Goal: Task Accomplishment & Management: Complete application form

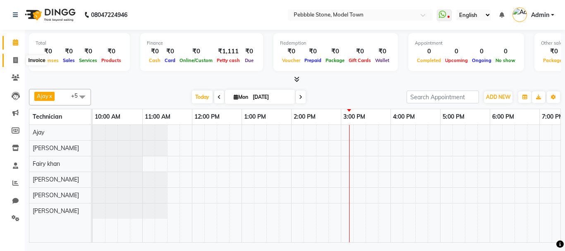
click at [19, 59] on span at bounding box center [15, 61] width 14 height 10
select select "service"
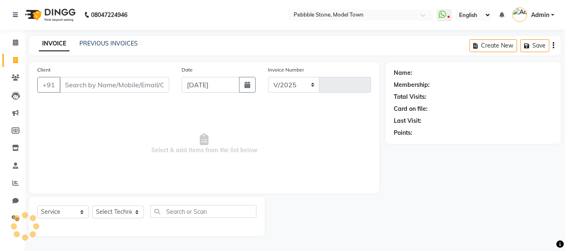
select select "8684"
type input "0174"
click at [114, 88] on input "Client" at bounding box center [115, 85] width 110 height 16
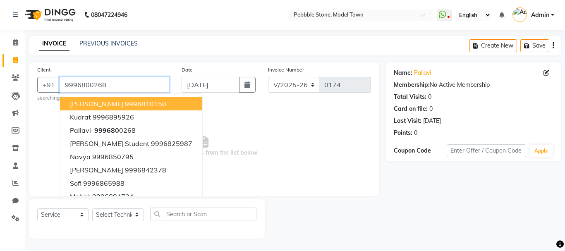
click at [114, 88] on input "9996800268" at bounding box center [115, 85] width 110 height 16
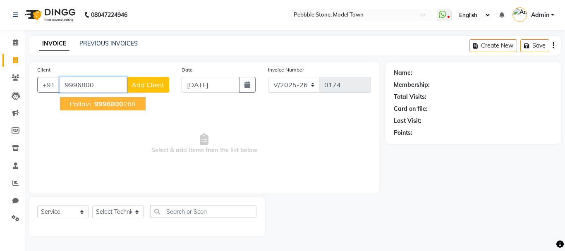
click at [105, 99] on button "pallavi 9996800 268" at bounding box center [103, 103] width 86 height 13
type input "9996800268"
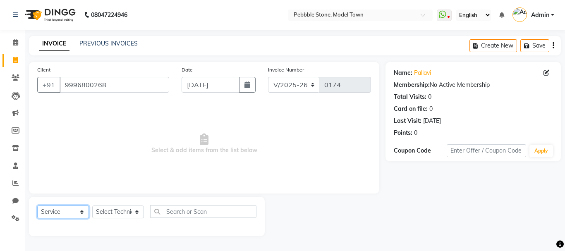
click at [76, 208] on select "Select Service Product Membership Package Voucher Prepaid Gift Card" at bounding box center [63, 211] width 52 height 13
click at [15, 169] on span at bounding box center [15, 166] width 14 height 10
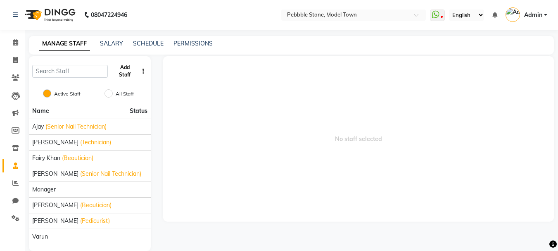
click at [120, 76] on button "Add Staff" at bounding box center [124, 70] width 27 height 21
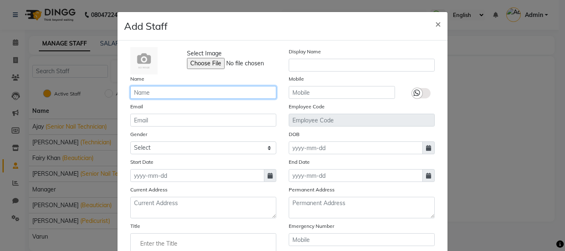
click at [166, 95] on input "text" at bounding box center [203, 92] width 146 height 13
type input "[PERSON_NAME]"
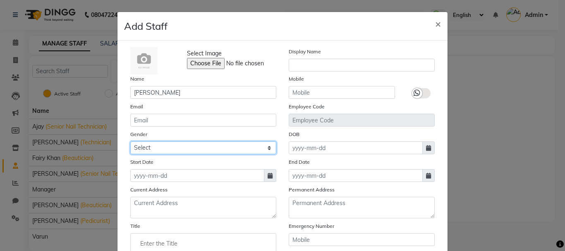
click at [147, 148] on select "Select [DEMOGRAPHIC_DATA] [DEMOGRAPHIC_DATA] Other Prefer Not To Say" at bounding box center [203, 147] width 146 height 13
select select "[DEMOGRAPHIC_DATA]"
click at [130, 141] on select "Select [DEMOGRAPHIC_DATA] [DEMOGRAPHIC_DATA] Other Prefer Not To Say" at bounding box center [203, 147] width 146 height 13
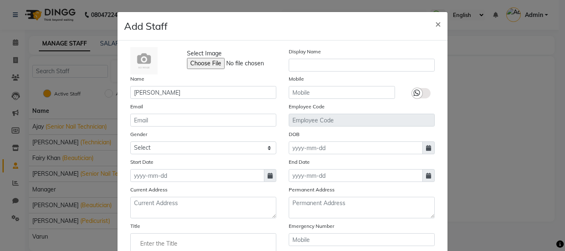
click at [269, 174] on span at bounding box center [270, 175] width 12 height 13
select select "9"
select select "2025"
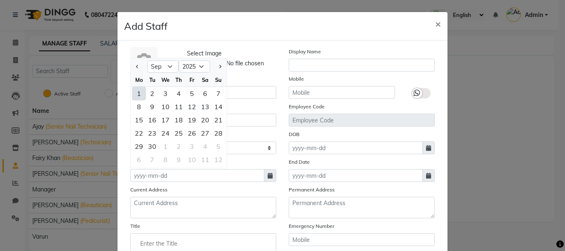
click at [139, 93] on div "1" at bounding box center [138, 93] width 13 height 13
type input "[DATE]"
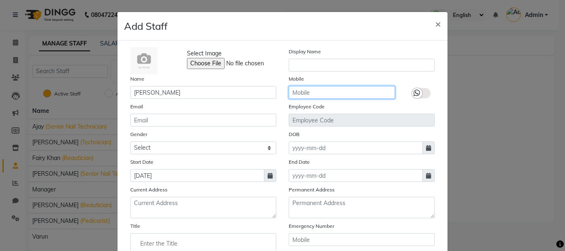
click at [301, 93] on input "text" at bounding box center [341, 92] width 106 height 13
type input "8920966528"
click at [414, 95] on icon at bounding box center [416, 92] width 7 height 7
click at [0, 0] on input "checkbox" at bounding box center [0, 0] width 0 height 0
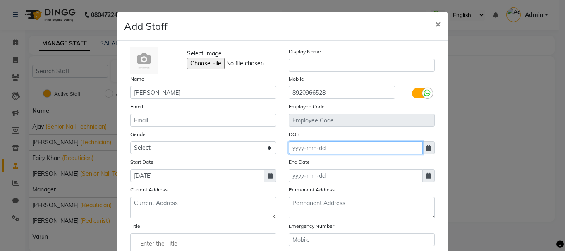
click at [322, 150] on input at bounding box center [355, 147] width 134 height 13
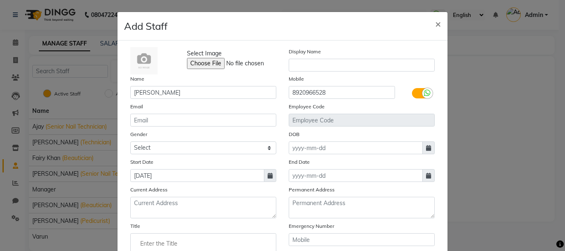
select select "9"
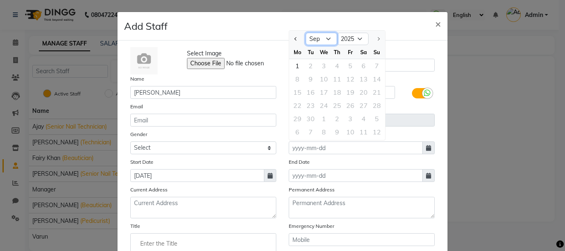
click at [327, 42] on select "Jan Feb Mar Apr May Jun [DATE] Aug Sep" at bounding box center [320, 39] width 31 height 12
click at [343, 40] on select "1920 1921 1922 1923 1924 1925 1926 1927 1928 1929 1930 1931 1932 1933 1934 1935…" at bounding box center [352, 39] width 31 height 12
select select "2000"
click at [337, 33] on select "1920 1921 1922 1923 1924 1925 1926 1927 1928 1929 1930 1931 1932 1933 1934 1935…" at bounding box center [352, 39] width 31 height 12
click at [319, 38] on select "Jan Feb Mar Apr May Jun [DATE] Aug Sep Oct Nov Dec" at bounding box center [320, 39] width 31 height 12
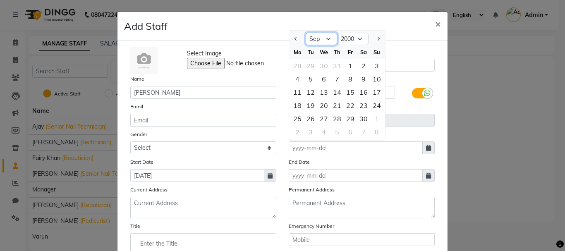
select select "4"
click at [305, 33] on select "Jan Feb Mar Apr May Jun [DATE] Aug Sep Oct Nov Dec" at bounding box center [320, 39] width 31 height 12
click at [309, 91] on div "11" at bounding box center [310, 92] width 13 height 13
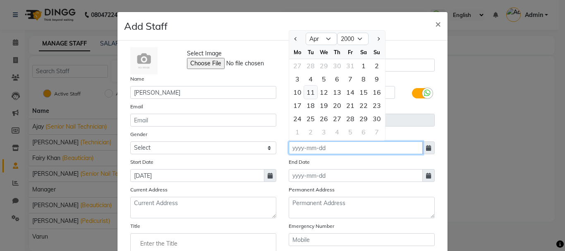
type input "[DATE]"
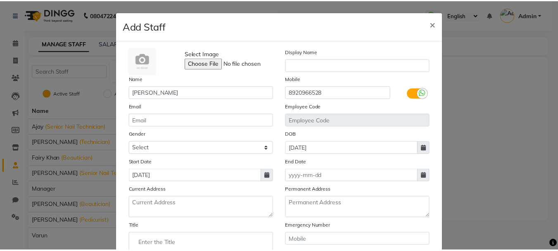
scroll to position [114, 0]
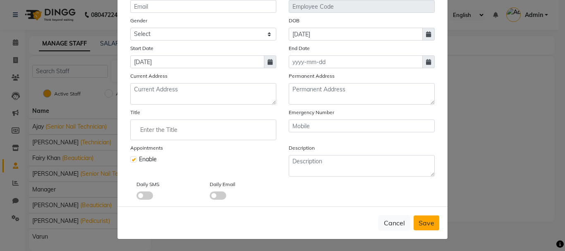
click at [424, 225] on span "Save" at bounding box center [426, 223] width 16 height 8
select select
checkbox input "false"
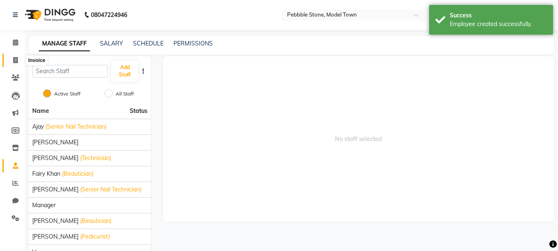
click at [17, 58] on icon at bounding box center [15, 60] width 5 height 6
select select "service"
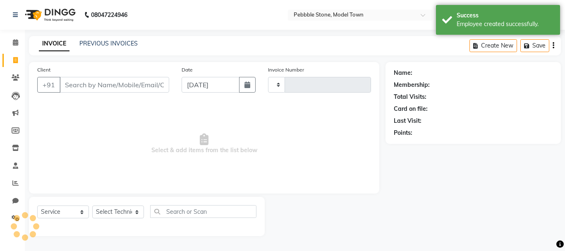
type input "0174"
select select "8684"
click at [121, 84] on input "Client" at bounding box center [115, 85] width 110 height 16
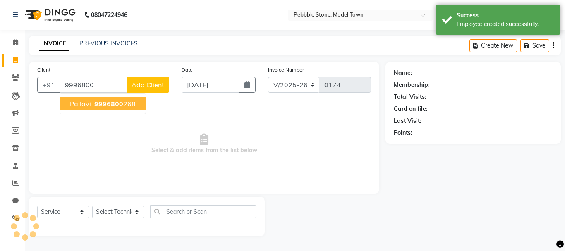
click at [106, 101] on span "9996800" at bounding box center [108, 104] width 29 height 8
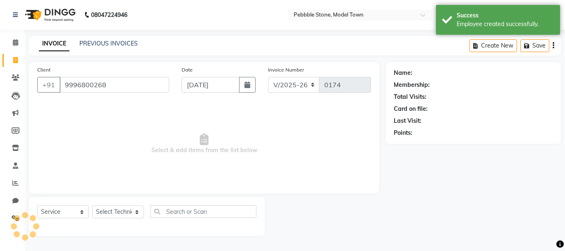
type input "9996800268"
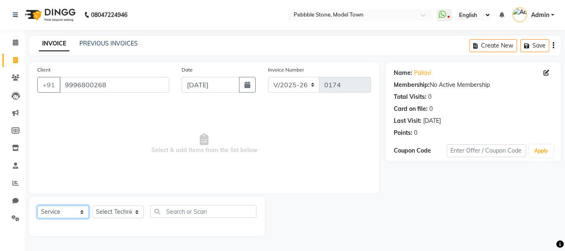
click at [56, 214] on select "Select Service Product Membership Package Voucher Prepaid Gift Card" at bounding box center [63, 211] width 52 height 13
click at [37, 205] on select "Select Service Product Membership Package Voucher Prepaid Gift Card" at bounding box center [63, 211] width 52 height 13
click at [112, 210] on select "Select Technician Ajay amit [PERSON_NAME] Fairy khan [PERSON_NAME] Manager [PER…" at bounding box center [118, 211] width 52 height 13
select select "90515"
click at [92, 205] on select "Select Technician Ajay amit [PERSON_NAME] Fairy khan [PERSON_NAME] Manager [PER…" at bounding box center [118, 211] width 52 height 13
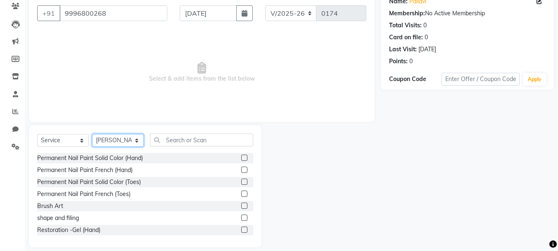
scroll to position [78, 0]
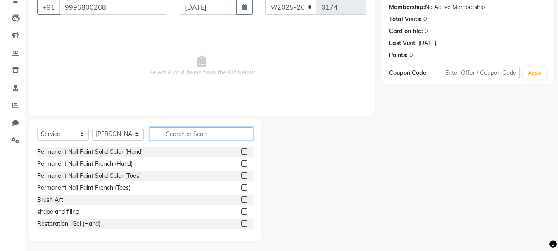
click at [174, 134] on input "text" at bounding box center [201, 133] width 103 height 13
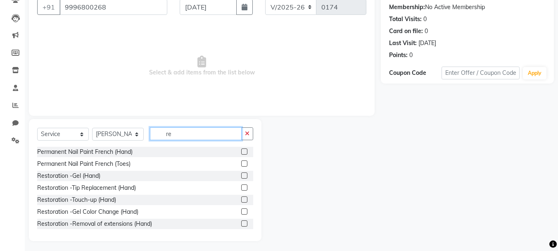
type input "r"
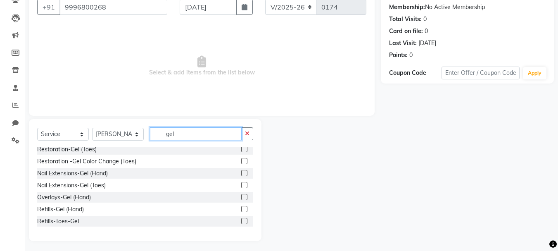
scroll to position [0, 0]
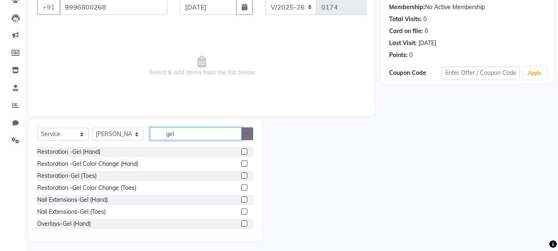
type input "gel"
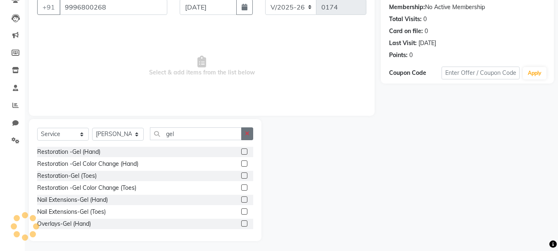
click at [249, 131] on icon "button" at bounding box center [247, 134] width 5 height 6
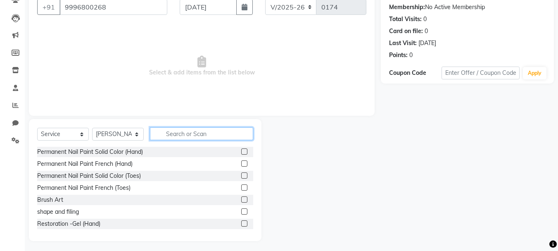
click at [178, 135] on input "text" at bounding box center [201, 133] width 103 height 13
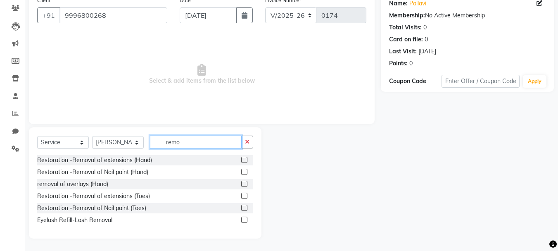
scroll to position [69, 0]
type input "remov"
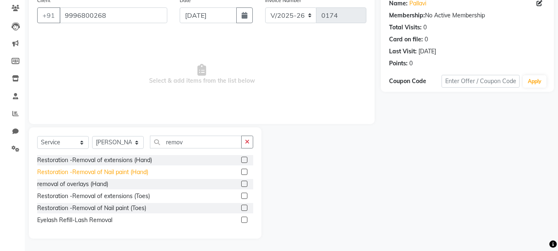
click at [118, 172] on div "Restoration -Removal of Nail paint (Hand)" at bounding box center [92, 172] width 111 height 9
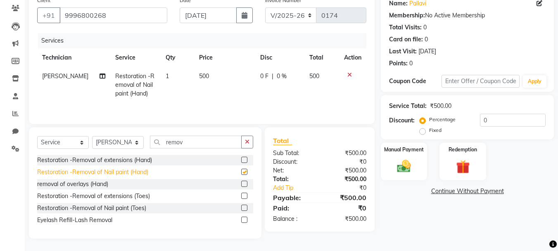
checkbox input "false"
click at [263, 74] on span "0 F" at bounding box center [264, 76] width 8 height 9
select select "90515"
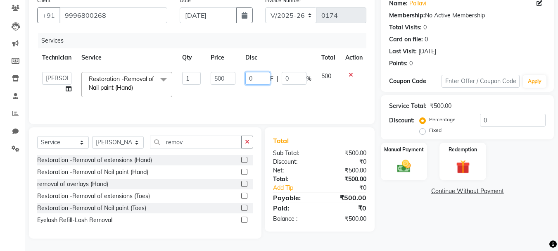
click at [260, 76] on input "0" at bounding box center [257, 78] width 25 height 13
type input "200"
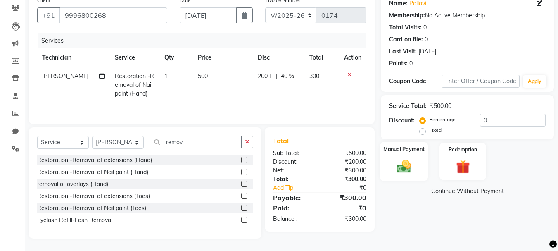
click at [404, 162] on img at bounding box center [404, 166] width 23 height 17
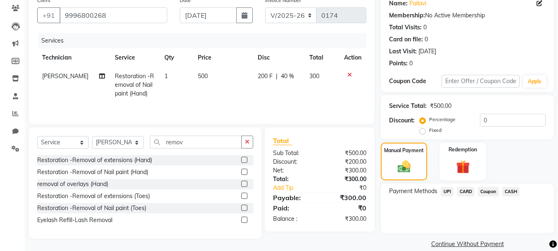
click at [514, 189] on span "CASH" at bounding box center [512, 192] width 18 height 10
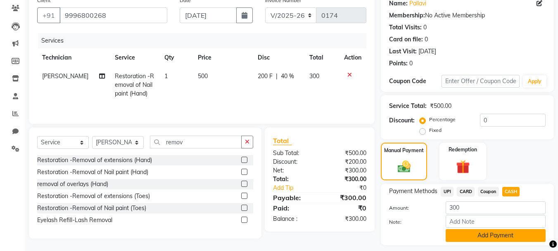
click at [470, 236] on button "Add Payment" at bounding box center [496, 235] width 100 height 13
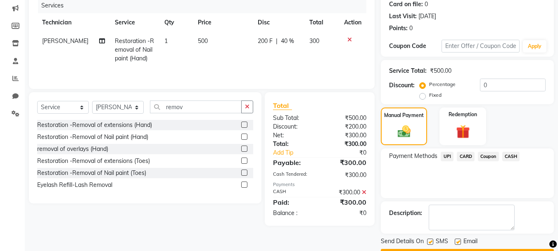
scroll to position [128, 0]
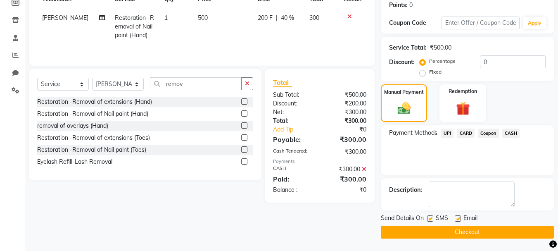
click at [434, 228] on button "Checkout" at bounding box center [467, 232] width 173 height 13
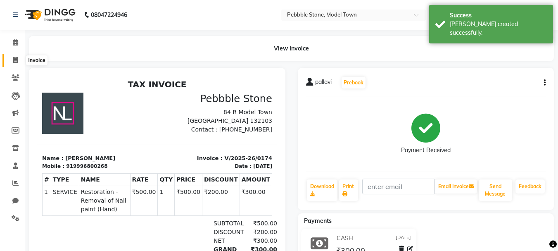
click at [19, 62] on span at bounding box center [15, 61] width 14 height 10
select select "service"
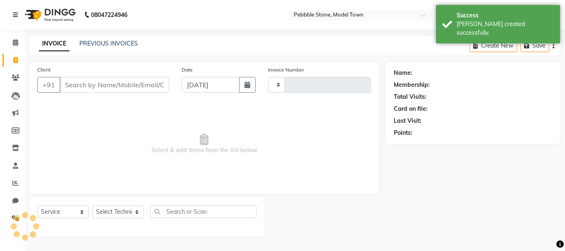
type input "0175"
select select "8684"
click at [116, 89] on input "Client" at bounding box center [115, 85] width 110 height 16
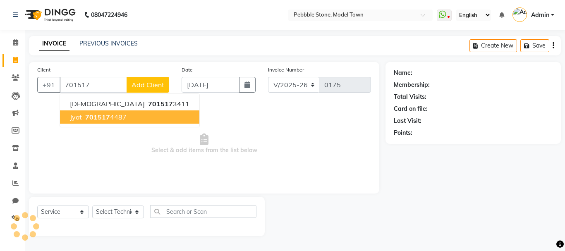
click at [83, 119] on ngb-highlight "701517 4487" at bounding box center [104, 117] width 43 height 8
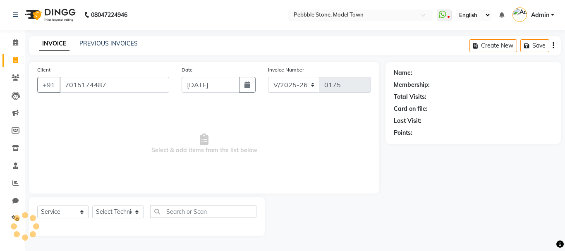
type input "7015174487"
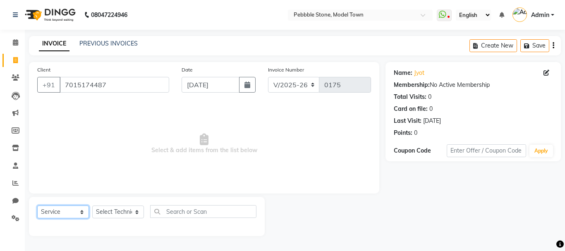
click at [63, 211] on select "Select Service Product Membership Package Voucher Prepaid Gift Card" at bounding box center [63, 211] width 52 height 13
click at [110, 212] on select "Select Technician Ajay amit [PERSON_NAME] Fairy khan [PERSON_NAME] Manager [PER…" at bounding box center [118, 211] width 52 height 13
select select "87627"
click at [92, 205] on select "Select Technician Ajay amit [PERSON_NAME] Fairy khan [PERSON_NAME] Manager [PER…" at bounding box center [118, 211] width 52 height 13
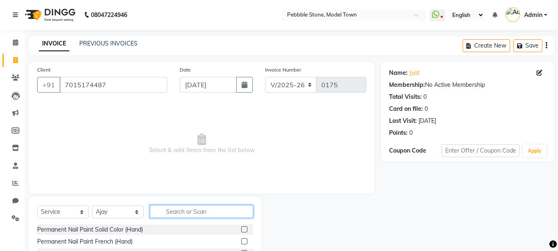
click at [223, 209] on input "text" at bounding box center [201, 211] width 103 height 13
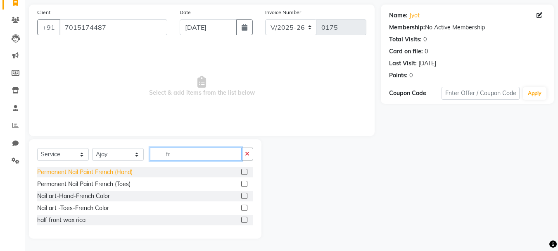
type input "fr"
click at [88, 173] on div "Permanent Nail Paint French (Hand)" at bounding box center [84, 172] width 95 height 9
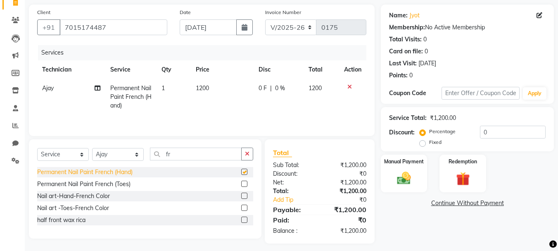
checkbox input "false"
click at [180, 152] on input "fr" at bounding box center [196, 154] width 92 height 13
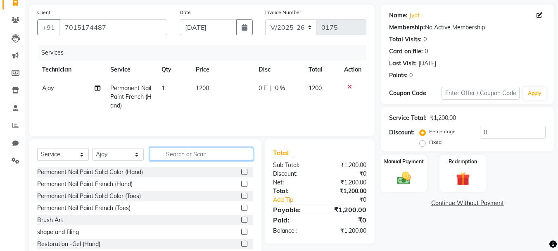
click at [167, 158] on input "text" at bounding box center [201, 154] width 103 height 13
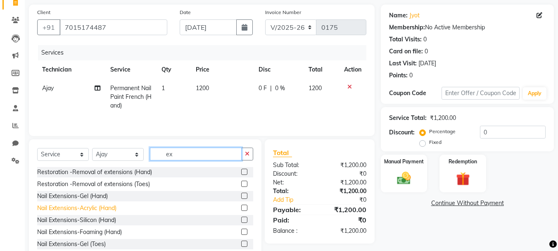
type input "ex"
click at [112, 209] on div "Nail Extensions-Acrylic (Hand)" at bounding box center [76, 208] width 79 height 9
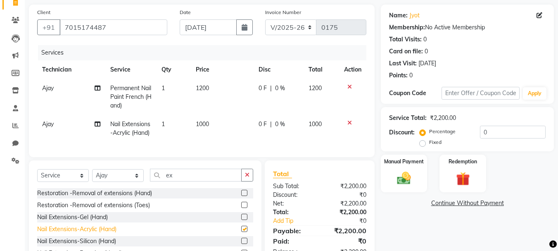
checkbox input "false"
click at [262, 84] on span "0 F" at bounding box center [263, 88] width 8 height 9
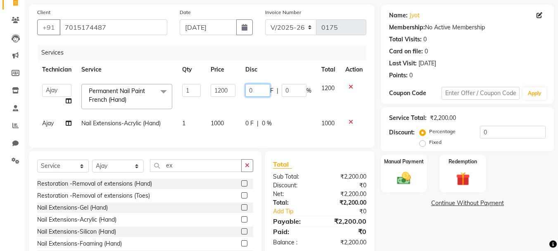
click at [256, 86] on input "0" at bounding box center [257, 90] width 25 height 13
type input "100"
click at [246, 121] on tr "Ajay Nail Extensions-Acrylic (Hand) 1 1000 0 F | 0 % 1000" at bounding box center [202, 123] width 331 height 19
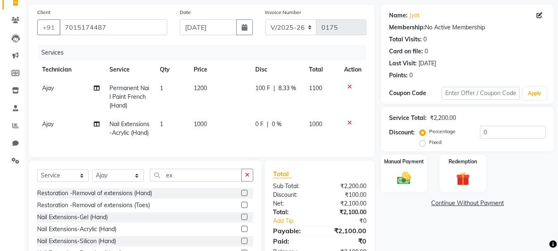
click at [246, 121] on td "1000" at bounding box center [220, 128] width 62 height 27
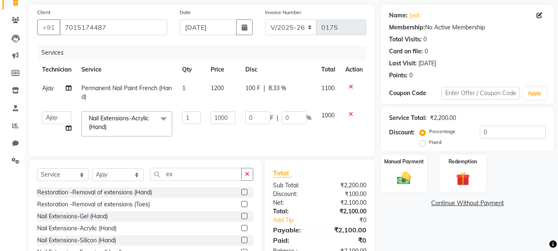
click at [207, 137] on td "1000" at bounding box center [223, 123] width 35 height 35
click at [434, 220] on div "Name: Jyot Membership: No Active Membership Total Visits: 0 Card on file: 0 Las…" at bounding box center [470, 143] width 179 height 277
click at [277, 133] on td "0 F | 0 %" at bounding box center [279, 123] width 76 height 35
click at [180, 181] on input "ex" at bounding box center [196, 174] width 92 height 13
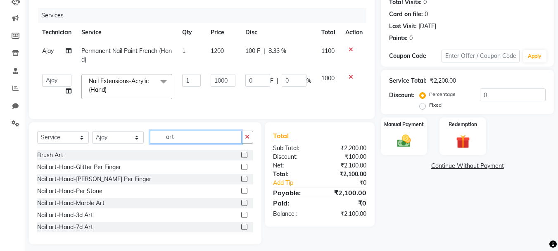
scroll to position [107, 0]
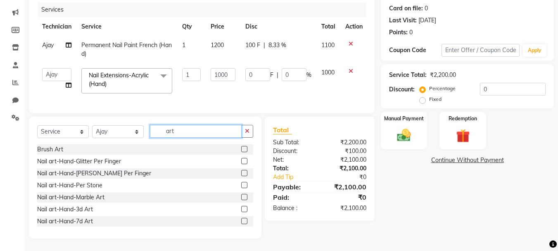
click at [184, 130] on input "art" at bounding box center [196, 131] width 92 height 13
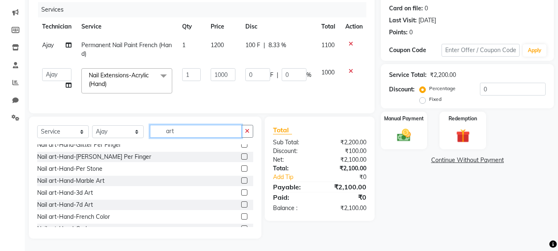
scroll to position [0, 0]
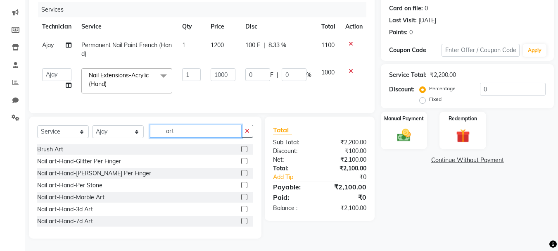
type input "art"
click at [241, 150] on label at bounding box center [244, 149] width 6 height 6
click at [241, 150] on input "checkbox" at bounding box center [243, 149] width 5 height 5
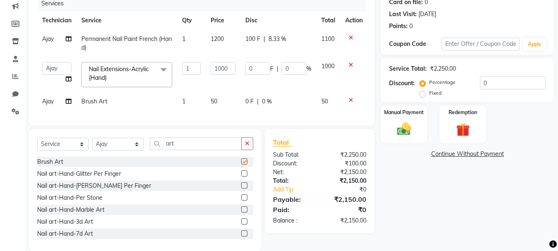
checkbox input "false"
click at [218, 102] on td "50" at bounding box center [223, 101] width 35 height 19
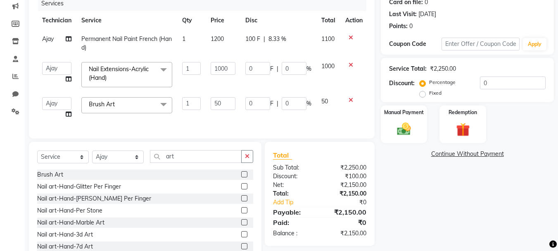
click at [218, 102] on input "50" at bounding box center [223, 103] width 25 height 13
type input "300"
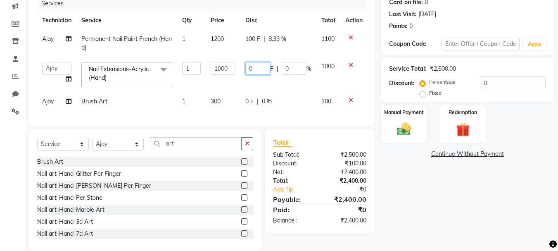
click at [255, 69] on input "0" at bounding box center [257, 68] width 25 height 13
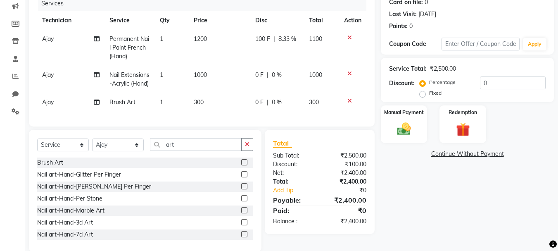
click at [250, 40] on td "100 F | 8.33 %" at bounding box center [277, 48] width 54 height 36
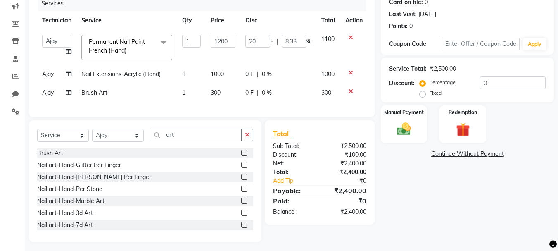
type input "200"
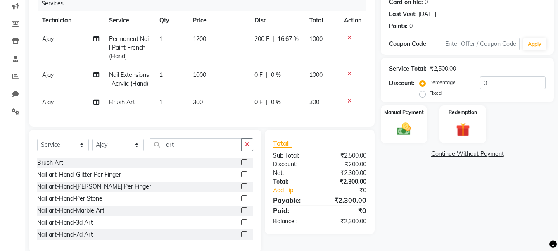
click at [247, 72] on tr "Ajay Nail Extensions-Acrylic (Hand) 1 1000 0 F | 0 % 1000" at bounding box center [201, 79] width 329 height 27
click at [257, 73] on span "0 F" at bounding box center [259, 75] width 8 height 9
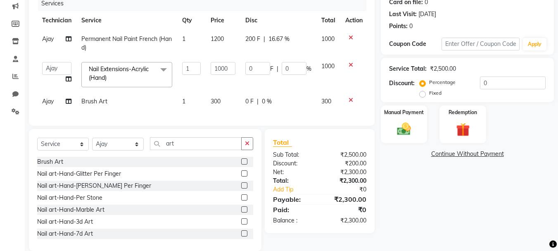
click at [257, 73] on input "0" at bounding box center [257, 68] width 25 height 13
type input "200"
click at [286, 107] on td "0 F | 0 %" at bounding box center [279, 101] width 76 height 19
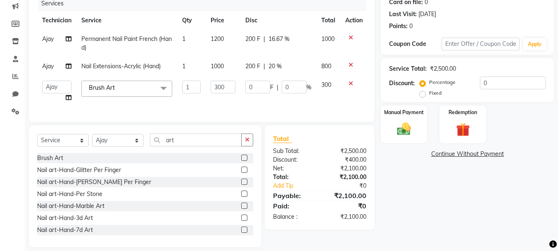
click at [251, 37] on span "200 F" at bounding box center [252, 39] width 15 height 9
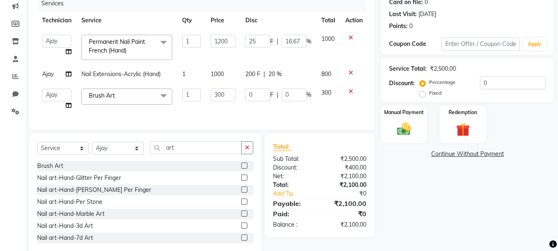
type input "250"
click at [249, 71] on td "200 F | 20 %" at bounding box center [279, 74] width 76 height 19
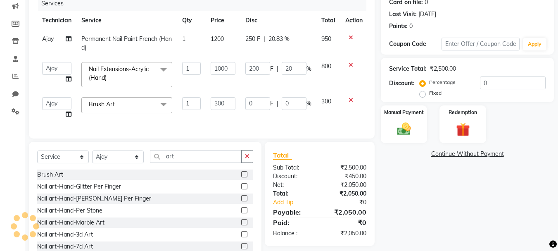
click at [249, 71] on input "200" at bounding box center [257, 68] width 25 height 13
type input "250"
click at [246, 117] on div "Services Technician Service Qty Price Disc Total Action Ajay Permanent Nail Pai…" at bounding box center [201, 63] width 329 height 134
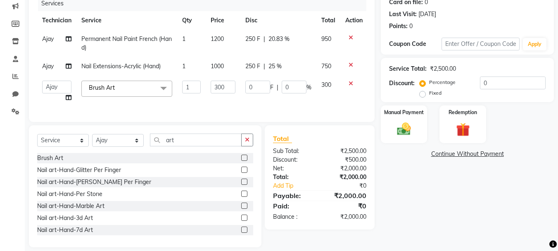
scroll to position [0, 6]
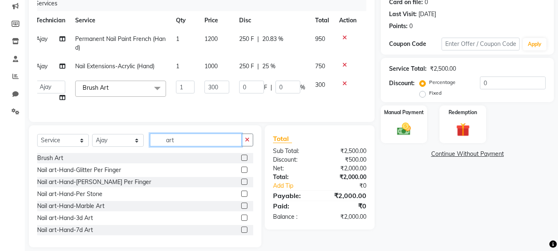
click at [191, 146] on input "art" at bounding box center [196, 139] width 92 height 13
click at [391, 130] on div "Manual Payment" at bounding box center [404, 124] width 48 height 39
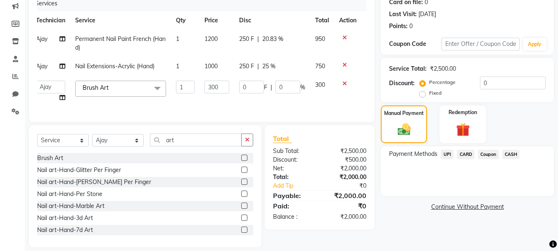
click at [104, 65] on span "Nail Extensions-Acrylic (Hand)" at bounding box center [114, 65] width 79 height 7
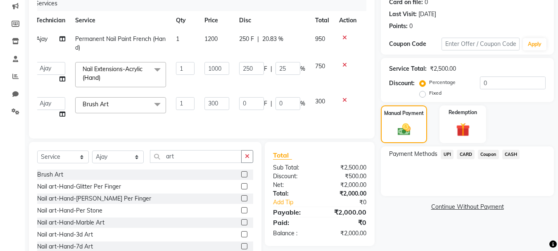
click at [505, 154] on span "CASH" at bounding box center [512, 155] width 18 height 10
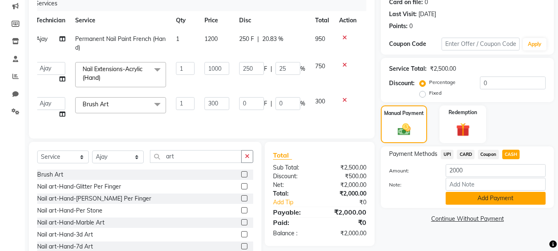
click at [457, 201] on button "Add Payment" at bounding box center [496, 198] width 100 height 13
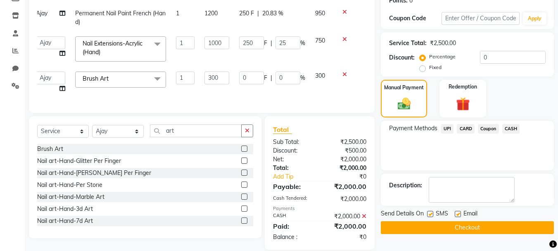
scroll to position [150, 0]
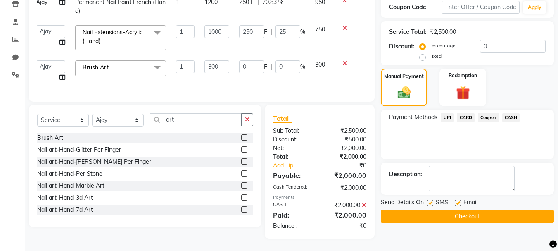
click at [427, 210] on button "Checkout" at bounding box center [467, 216] width 173 height 13
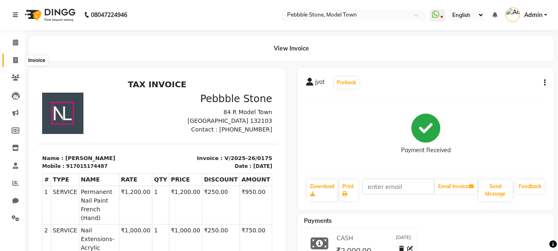
click at [12, 56] on span at bounding box center [15, 61] width 14 height 10
select select "service"
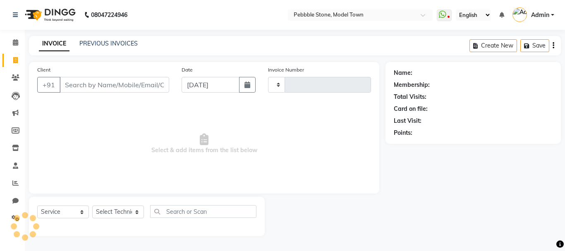
type input "0176"
select select "8684"
click at [119, 83] on input "Client" at bounding box center [115, 85] width 110 height 16
type input "9"
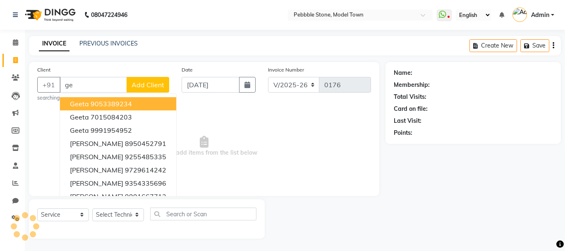
type input "g"
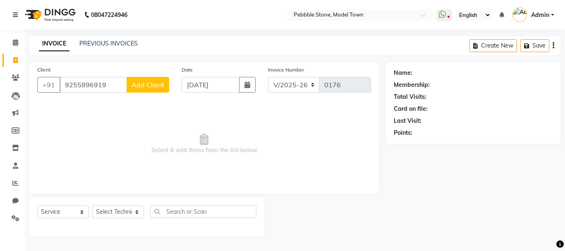
type input "9255896919"
click at [148, 83] on span "Add Client" at bounding box center [147, 85] width 33 height 8
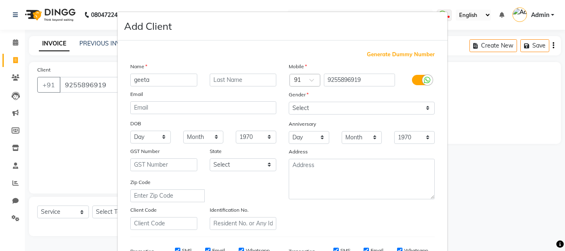
type input "geeta"
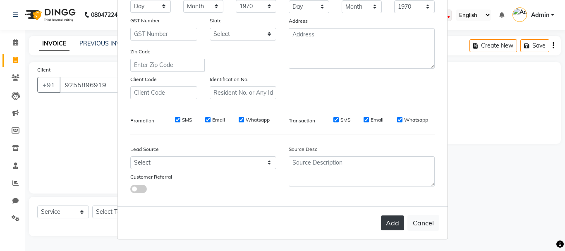
click at [387, 218] on button "Add" at bounding box center [392, 222] width 23 height 15
click at [384, 226] on button "Add" at bounding box center [392, 222] width 23 height 15
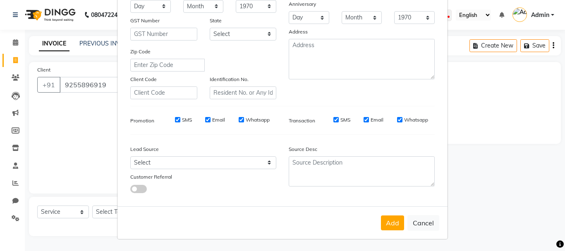
scroll to position [0, 0]
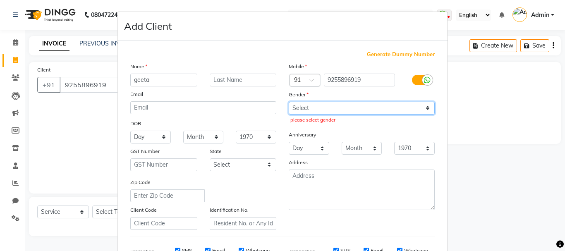
click at [360, 109] on select "Select [DEMOGRAPHIC_DATA] [DEMOGRAPHIC_DATA] Other Prefer Not To Say" at bounding box center [361, 108] width 146 height 13
select select "[DEMOGRAPHIC_DATA]"
click at [288, 102] on select "Select [DEMOGRAPHIC_DATA] [DEMOGRAPHIC_DATA] Other Prefer Not To Say" at bounding box center [361, 108] width 146 height 13
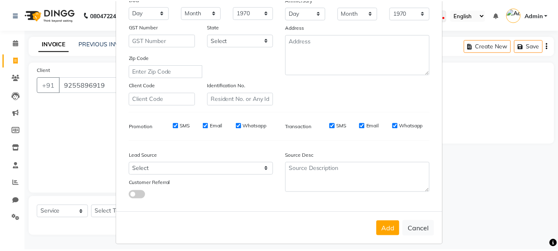
scroll to position [131, 0]
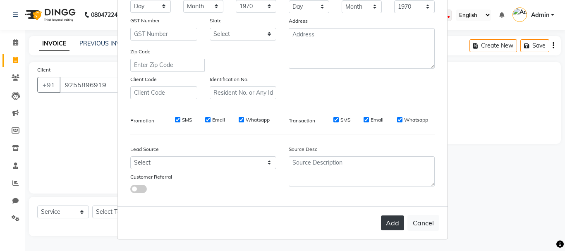
click at [393, 218] on button "Add" at bounding box center [392, 222] width 23 height 15
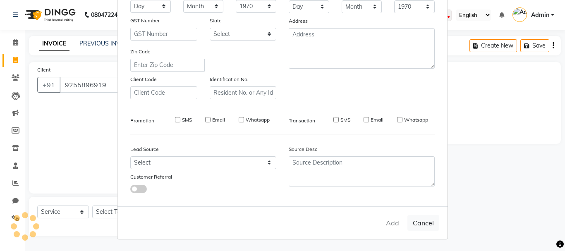
select select
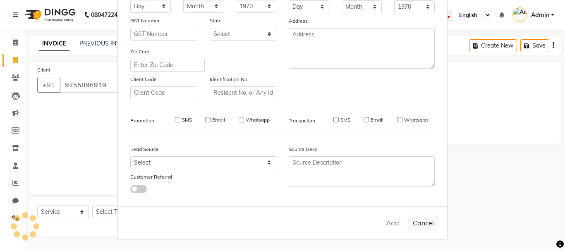
select select
checkbox input "false"
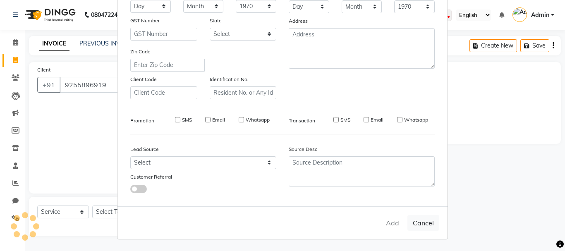
checkbox input "false"
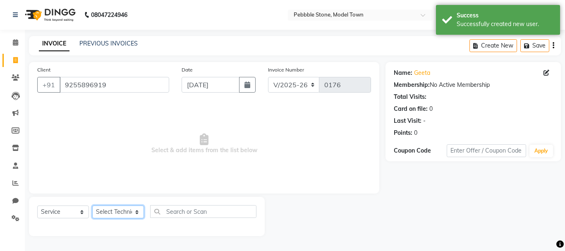
click at [105, 212] on select "Select Technician Ajay amit [PERSON_NAME] Fairy khan [PERSON_NAME] Manager [PER…" at bounding box center [118, 211] width 52 height 13
select select "87694"
click at [92, 205] on select "Select Technician Ajay amit [PERSON_NAME] Fairy khan [PERSON_NAME] Manager [PER…" at bounding box center [118, 211] width 52 height 13
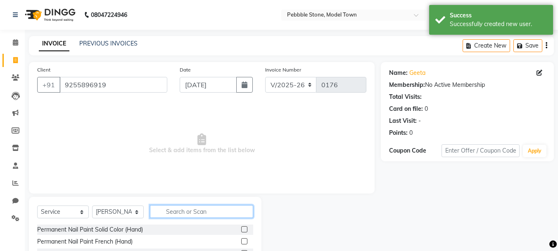
click at [178, 214] on input "text" at bounding box center [201, 211] width 103 height 13
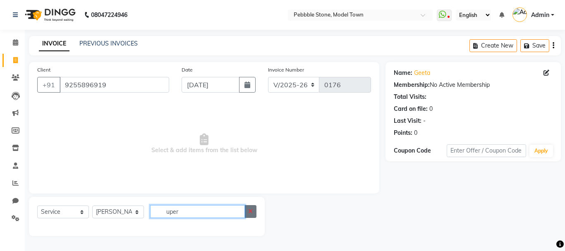
type input "uper"
click at [253, 209] on button "button" at bounding box center [250, 211] width 12 height 13
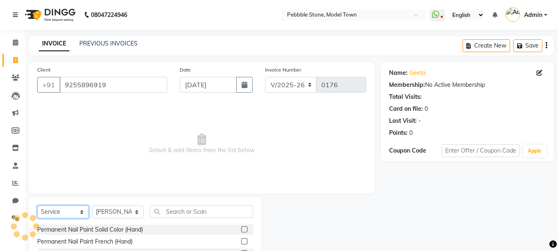
click at [50, 213] on select "Select Service Product Membership Package Voucher Prepaid Gift Card" at bounding box center [63, 211] width 52 height 13
click at [51, 210] on select "Select Service Product Membership Package Voucher Prepaid Gift Card" at bounding box center [63, 211] width 52 height 13
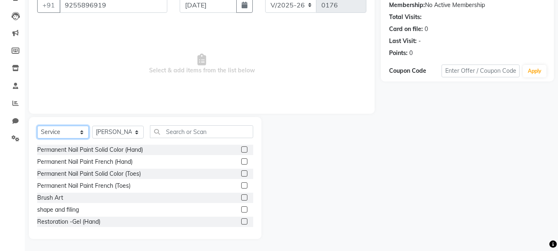
scroll to position [80, 0]
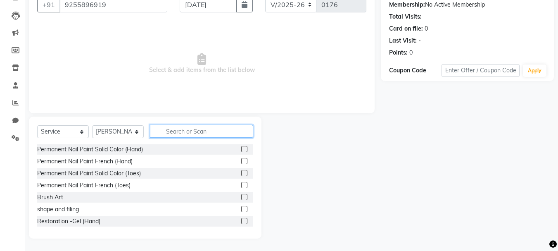
click at [169, 129] on input "text" at bounding box center [201, 131] width 103 height 13
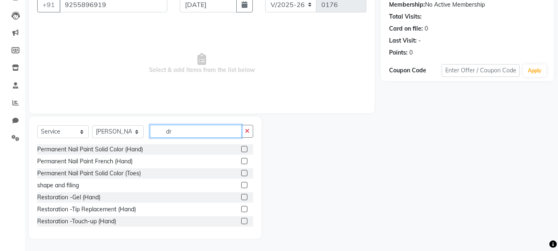
scroll to position [45, 0]
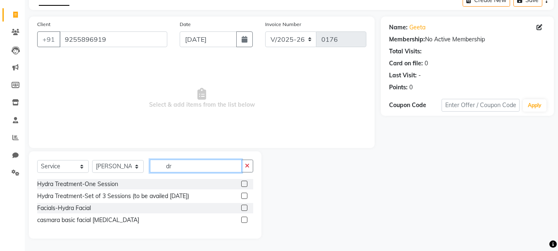
type input "d"
type input "lip"
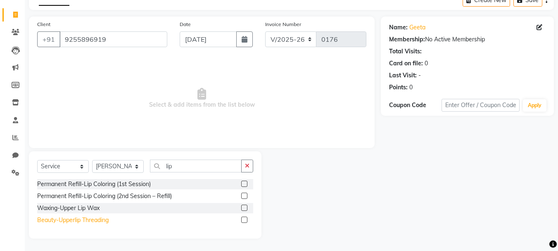
click at [77, 222] on div "Beauty-Upperlip Threading" at bounding box center [72, 220] width 71 height 9
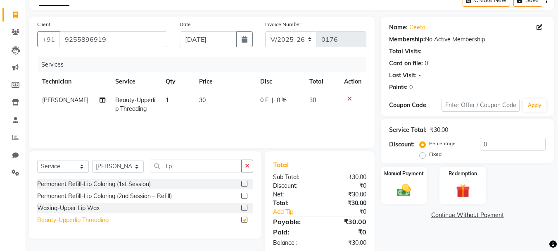
checkbox input "false"
click at [199, 102] on span "30" at bounding box center [202, 99] width 7 height 7
select select "87694"
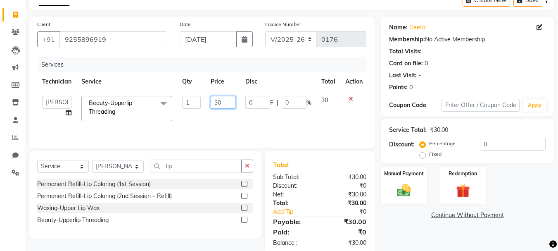
click at [222, 102] on input "30" at bounding box center [223, 102] width 25 height 13
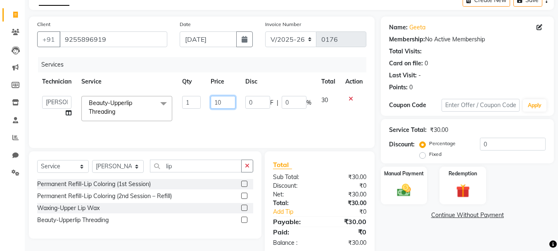
type input "100"
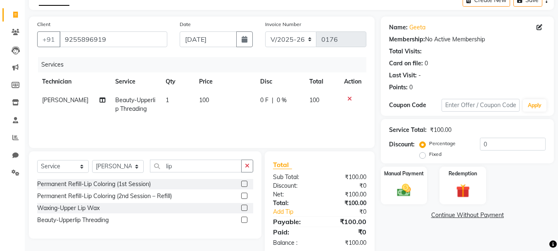
click at [233, 113] on td "100" at bounding box center [224, 104] width 61 height 27
select select "87694"
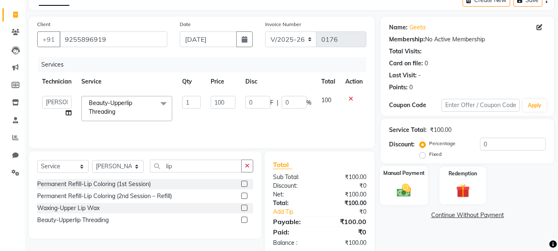
click at [396, 185] on img at bounding box center [404, 190] width 23 height 17
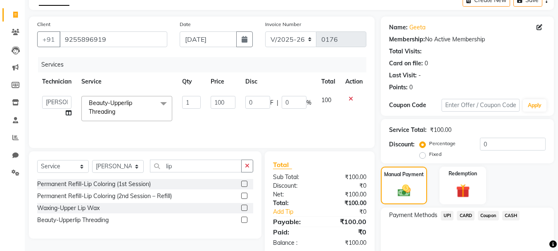
click at [512, 212] on span "CASH" at bounding box center [512, 216] width 18 height 10
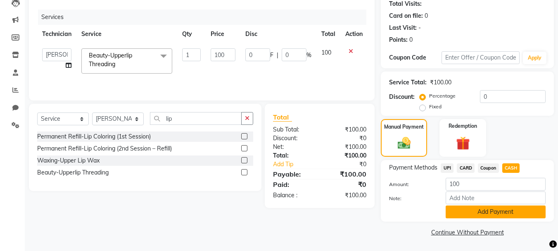
click at [486, 212] on button "Add Payment" at bounding box center [496, 211] width 100 height 13
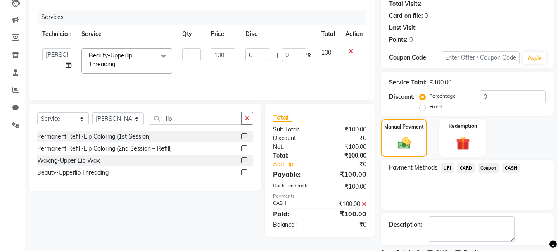
scroll to position [128, 0]
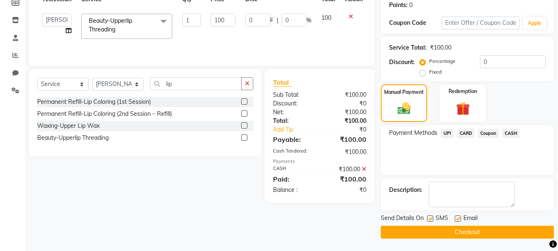
click at [453, 232] on button "Checkout" at bounding box center [467, 232] width 173 height 13
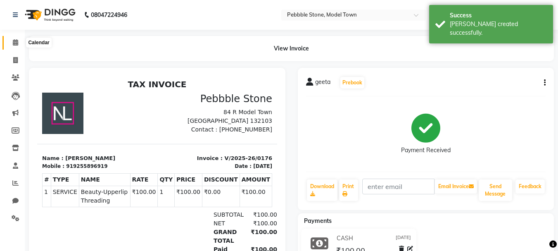
click at [13, 43] on icon at bounding box center [15, 42] width 5 height 6
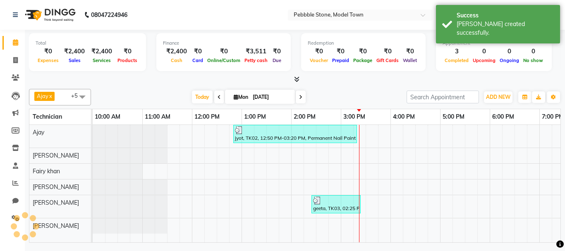
scroll to position [0, 78]
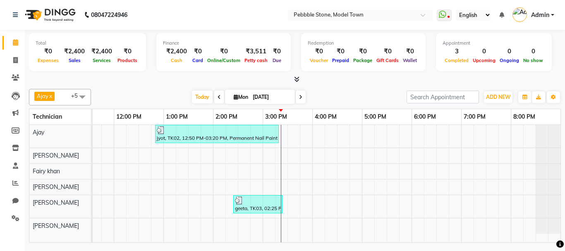
click at [564, 138] on div "Total ₹0 Expenses ₹2,400 Sales ₹2,400 Services ₹0 Products Finance ₹2,400 Cash …" at bounding box center [295, 137] width 540 height 215
click at [79, 96] on span at bounding box center [82, 97] width 17 height 16
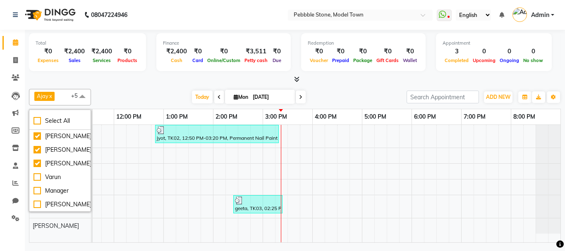
scroll to position [50, 0]
click at [40, 201] on div "[PERSON_NAME]" at bounding box center [59, 204] width 53 height 9
checkbox input "true"
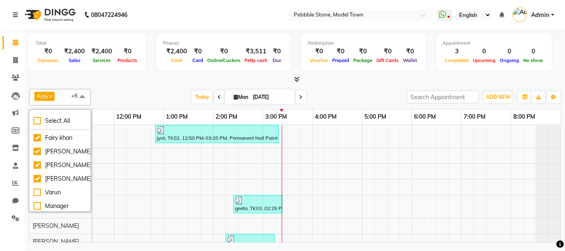
scroll to position [24, 0]
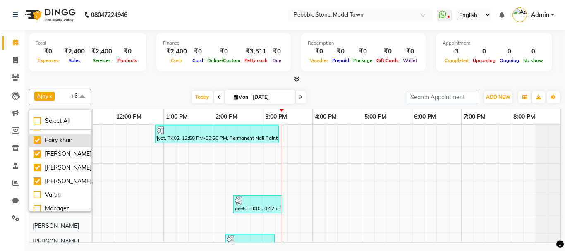
click at [40, 145] on div "Fairy khan" at bounding box center [59, 140] width 53 height 9
checkbox input "false"
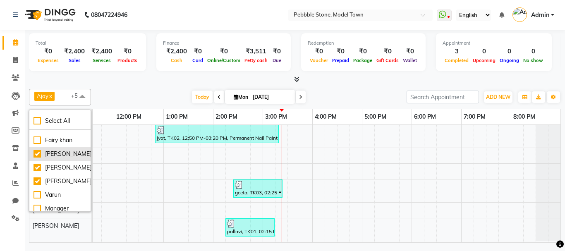
click at [36, 158] on div "[PERSON_NAME]" at bounding box center [59, 154] width 53 height 9
checkbox input "false"
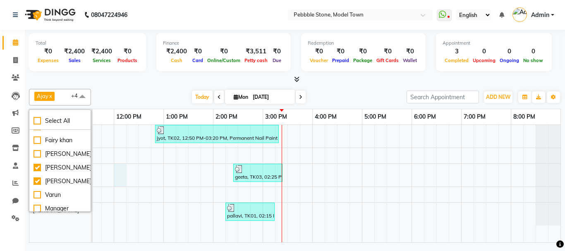
click at [115, 172] on div "jyot, TK02, 12:50 PM-03:20 PM, Permanent Nail Paint French (Hand),Nail Extensio…" at bounding box center [286, 183] width 545 height 117
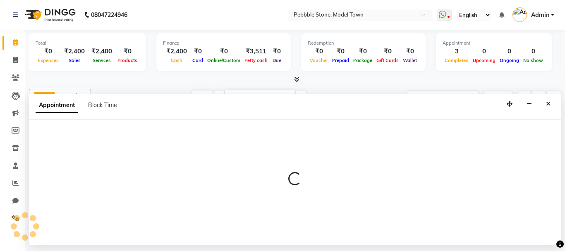
select select "87694"
select select "720"
select select "tentative"
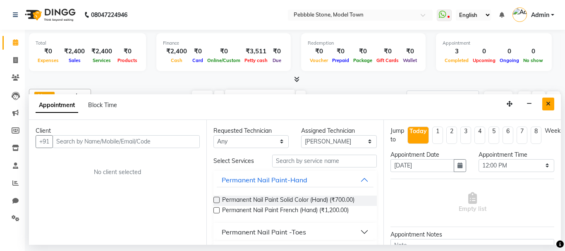
click at [544, 102] on button "Close" at bounding box center [548, 104] width 12 height 13
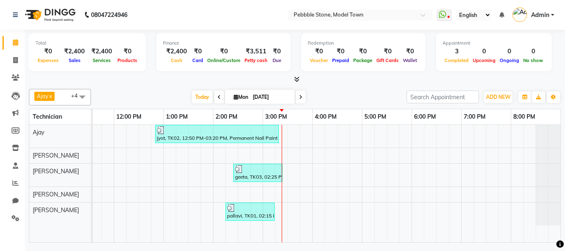
click at [147, 87] on div "Ajay x [PERSON_NAME] x [PERSON_NAME] x amit x +4 Select All [PERSON_NAME] [PERS…" at bounding box center [294, 164] width 531 height 157
click at [540, 17] on span "Admin" at bounding box center [540, 15] width 18 height 9
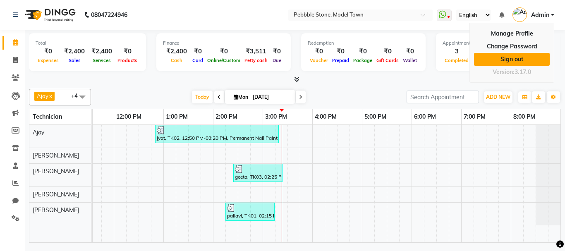
click at [517, 55] on link "Sign out" at bounding box center [512, 59] width 76 height 13
